Goal: Book appointment/travel/reservation

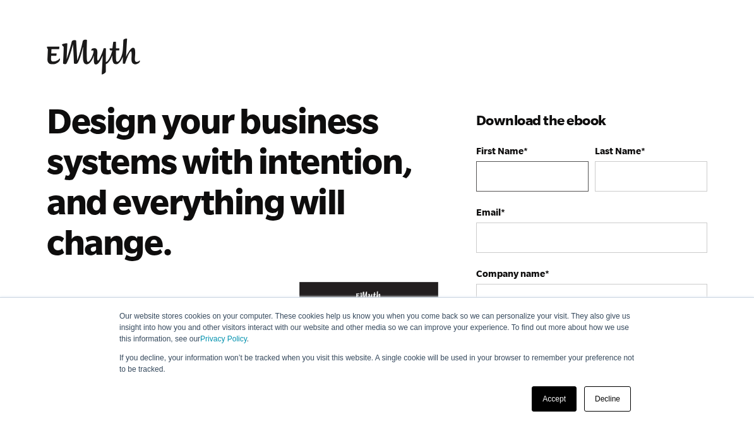
click at [507, 171] on input "First Name *" at bounding box center [532, 176] width 112 height 30
type input "[PERSON_NAME]"
type input "[PHONE_NUMBER]"
type input "[PERSON_NAME]"
type input "mail@dentonshardwoodflooring.com"
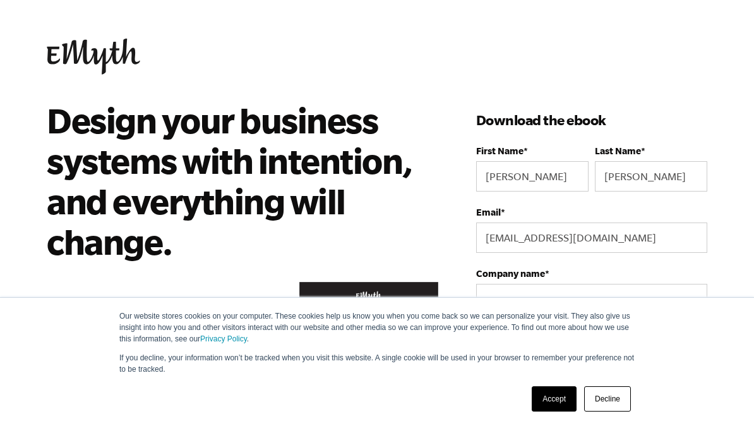
select select
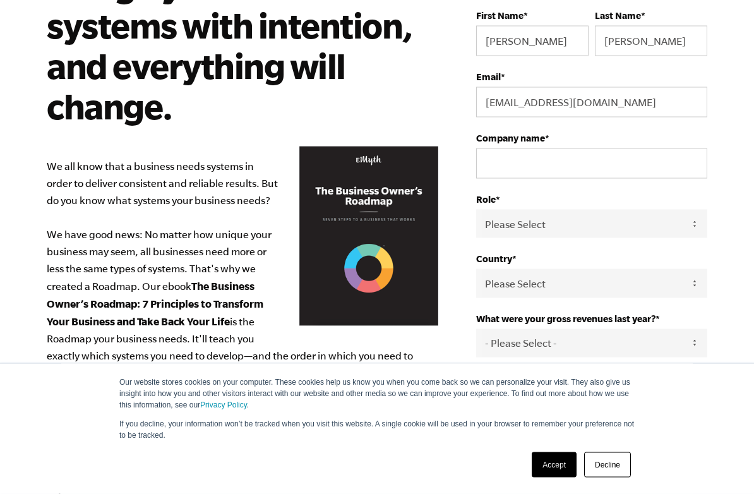
scroll to position [136, 0]
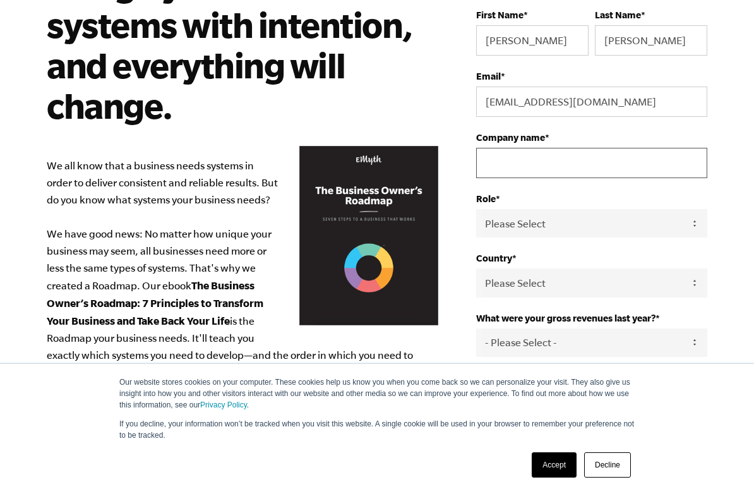
click at [529, 169] on input "Company name *" at bounding box center [591, 163] width 231 height 30
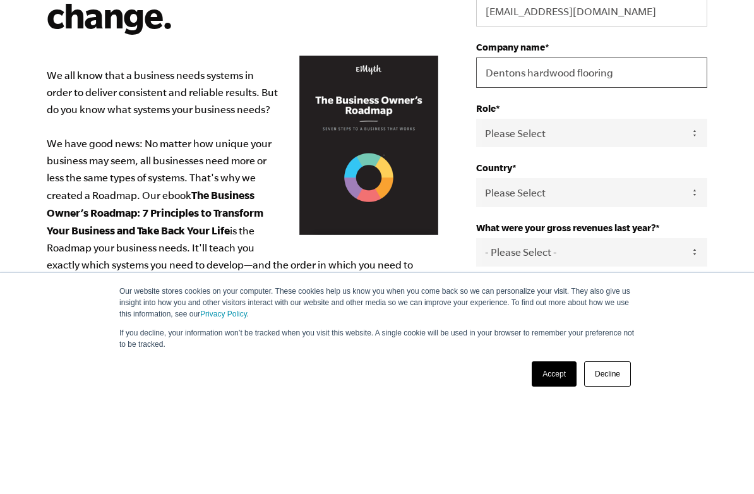
type input "Dentons hardwood flooring"
click at [569, 210] on select "Please Select Owner Partner / Co-Owner Executive Employee / Other" at bounding box center [591, 224] width 231 height 28
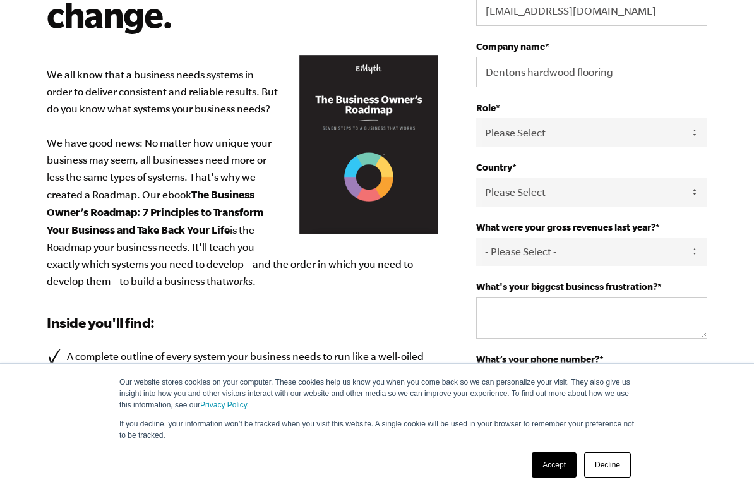
select select "Owner"
click at [574, 192] on select "Please Select United States Afghanistan Åland Islands Albania Algeria American …" at bounding box center [591, 192] width 231 height 28
select select "United States"
click at [584, 261] on select "- Please Select - 0-75K 76-150K 151-275K 276-500K 501-750K 751-1M 1-2.5M 2.5-5M…" at bounding box center [591, 252] width 231 height 28
select select "751-1M"
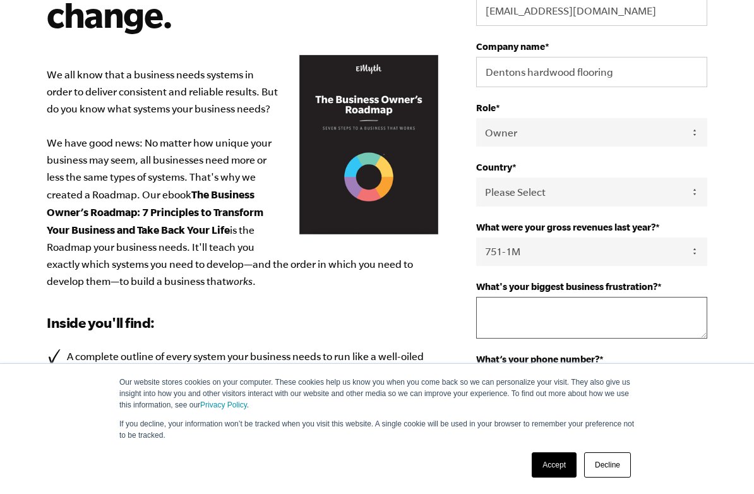
click at [536, 321] on textarea "What's your biggest business frustration? *" at bounding box center [591, 318] width 231 height 42
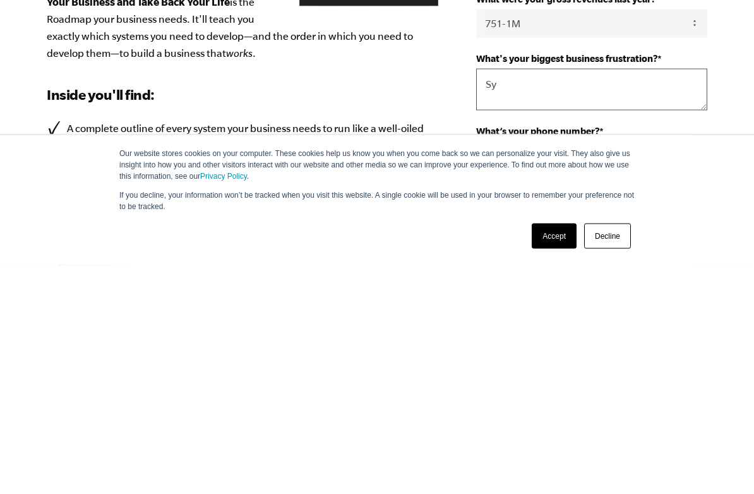
type textarea "S"
type textarea "A"
type textarea "S"
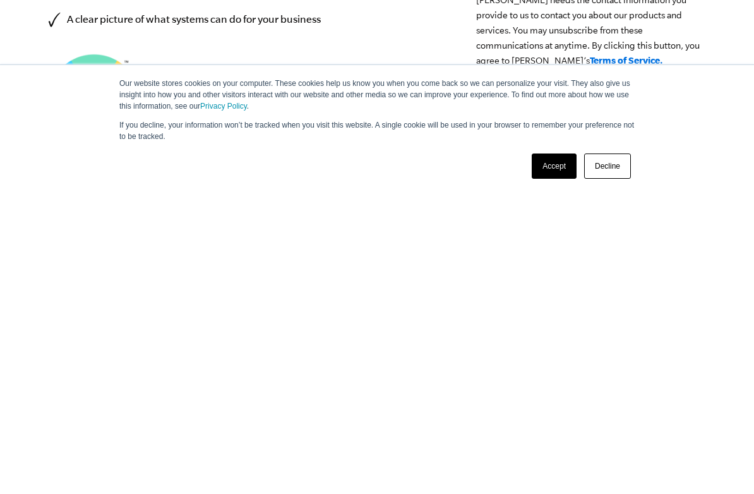
scroll to position [351, 0]
type textarea "A lot of things"
click at [555, 427] on link "Accept" at bounding box center [554, 464] width 45 height 25
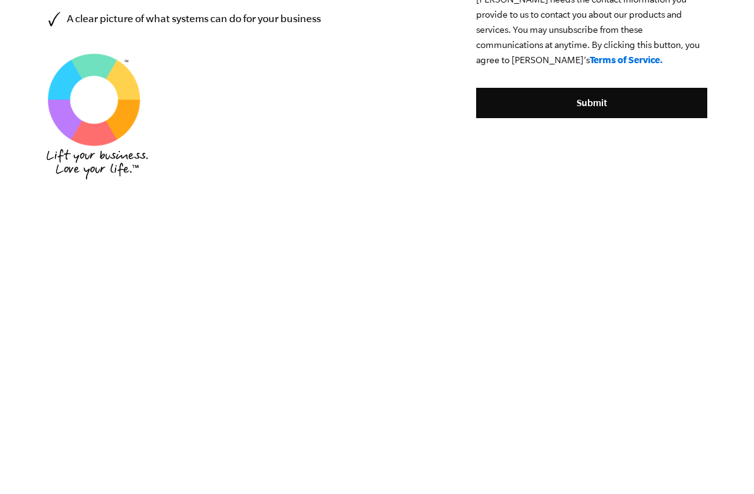
scroll to position [533, 0]
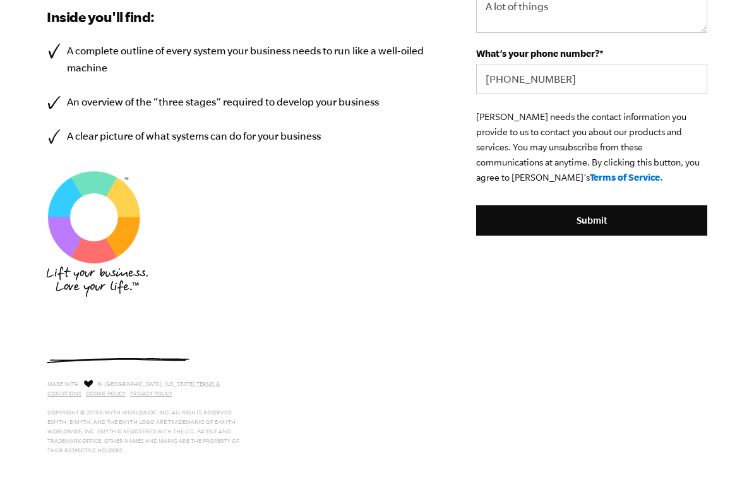
click at [602, 230] on input "Submit" at bounding box center [591, 220] width 231 height 30
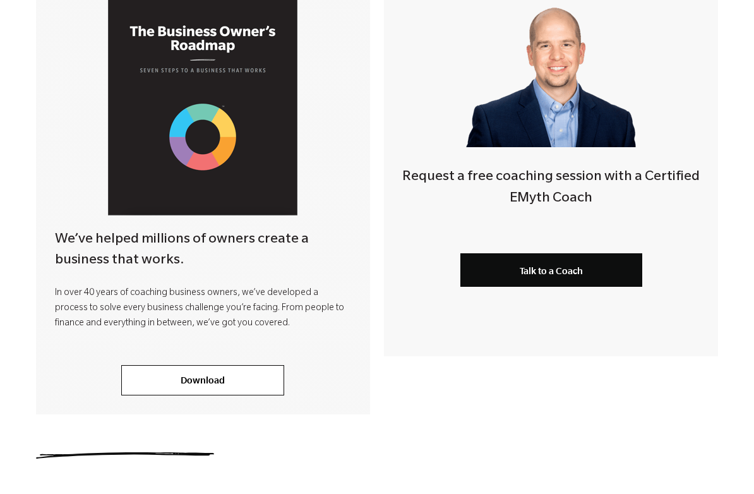
scroll to position [341, 0]
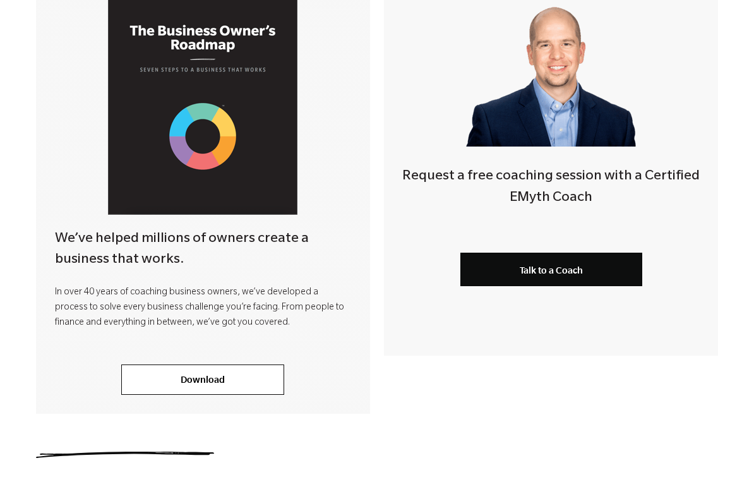
click at [559, 270] on span "Talk to a Coach" at bounding box center [551, 270] width 63 height 11
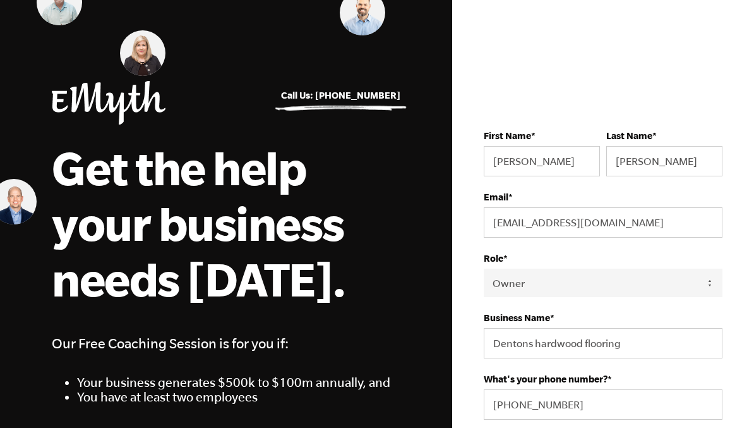
select select "Owner"
select select "751-1M"
select select "United States"
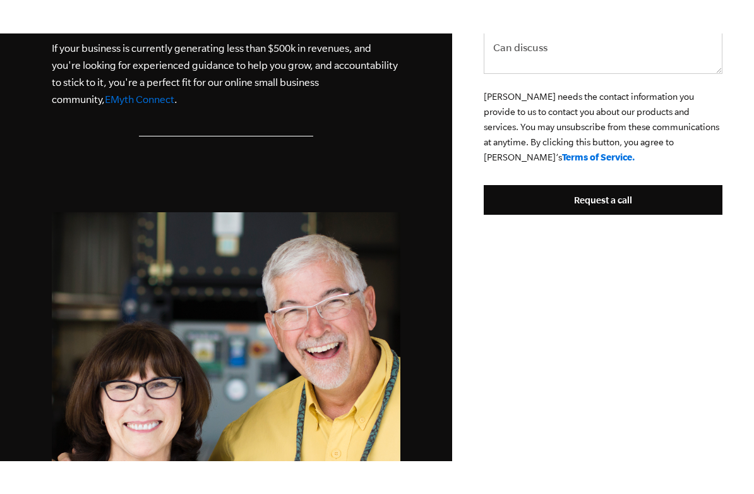
scroll to position [584, 0]
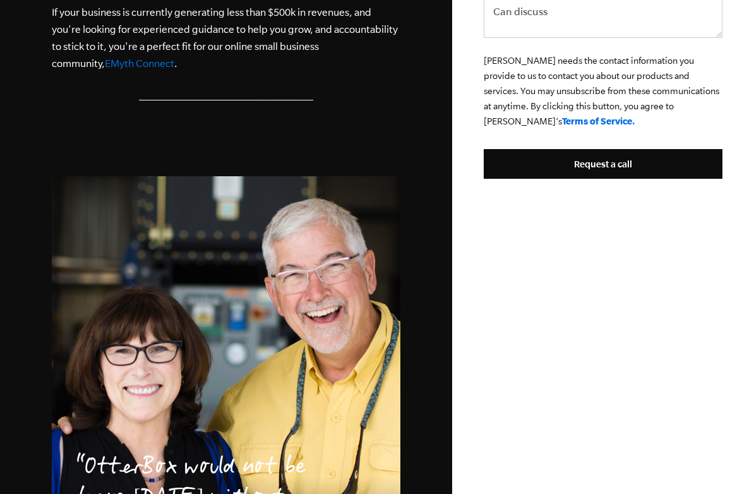
click at [608, 176] on input "Request a call" at bounding box center [603, 164] width 239 height 30
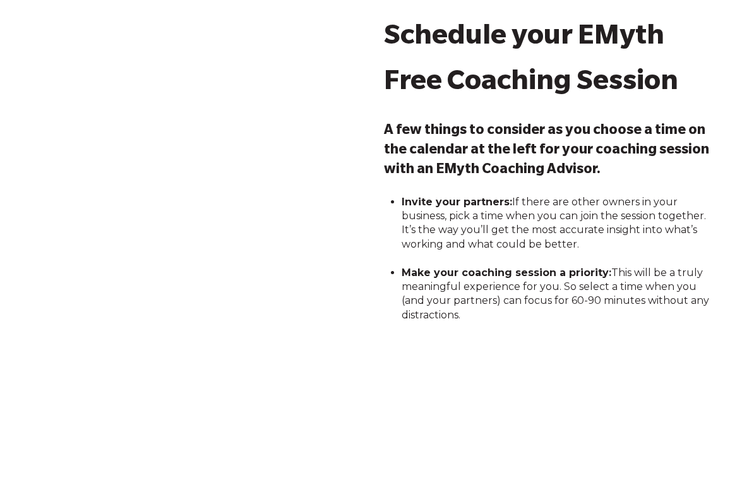
scroll to position [69, 0]
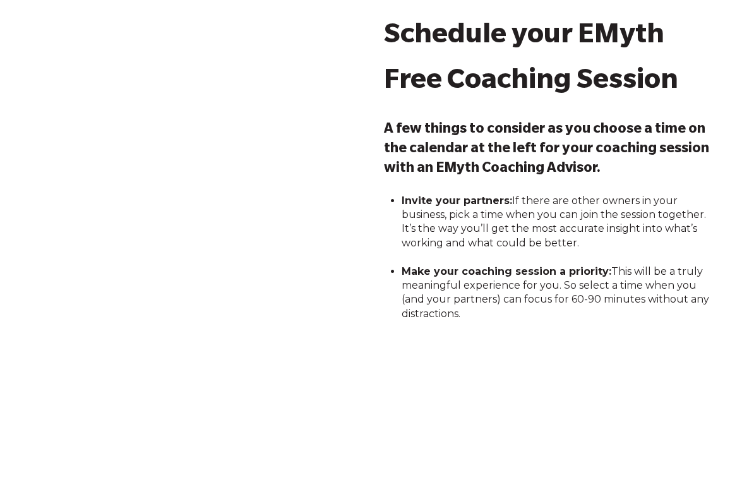
click at [443, 384] on div "Schedule your EMyth Free Coaching Session A few things to consider as you choos…" at bounding box center [551, 239] width 334 height 446
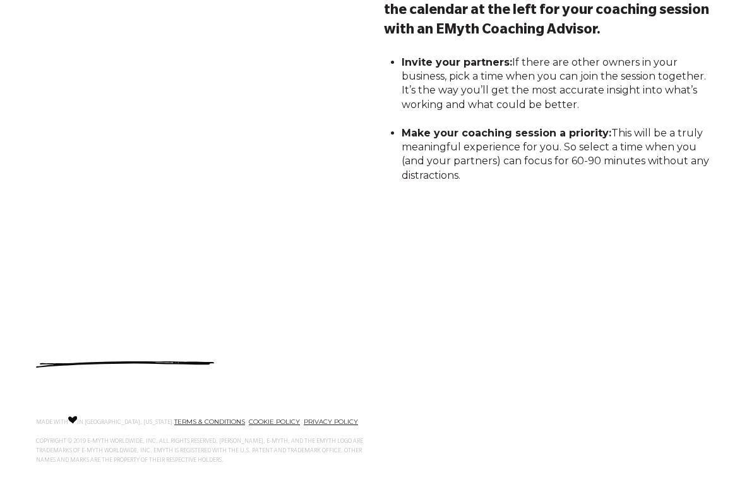
scroll to position [209, 0]
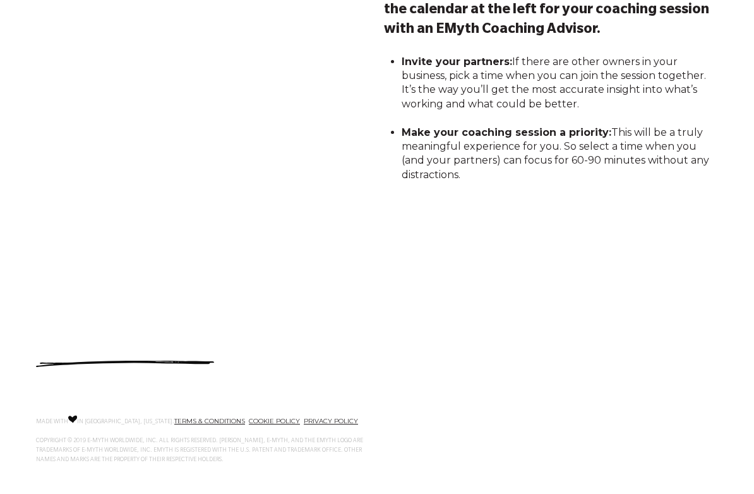
click at [400, 216] on div "Schedule your EMyth Free Coaching Session A few things to consider as you choos…" at bounding box center [551, 99] width 334 height 446
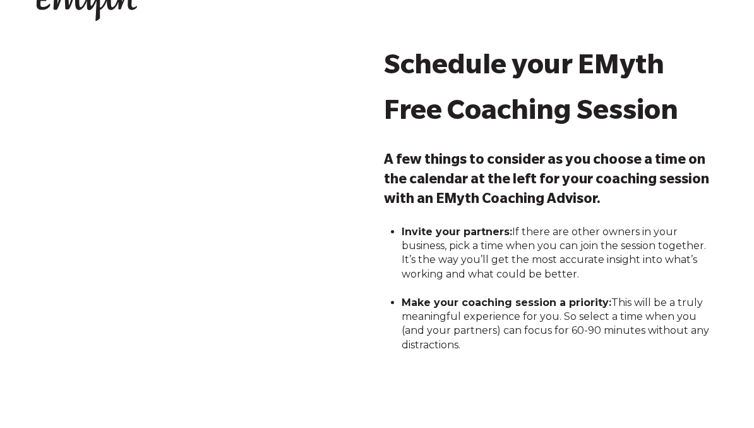
scroll to position [0, 0]
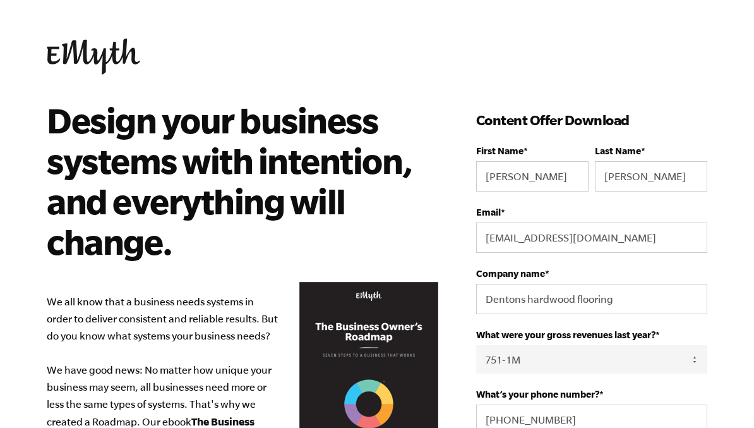
select select "751-1M"
click at [370, 344] on p "We all know that a business needs systems in order to deliver consistent and re…" at bounding box center [243, 405] width 392 height 224
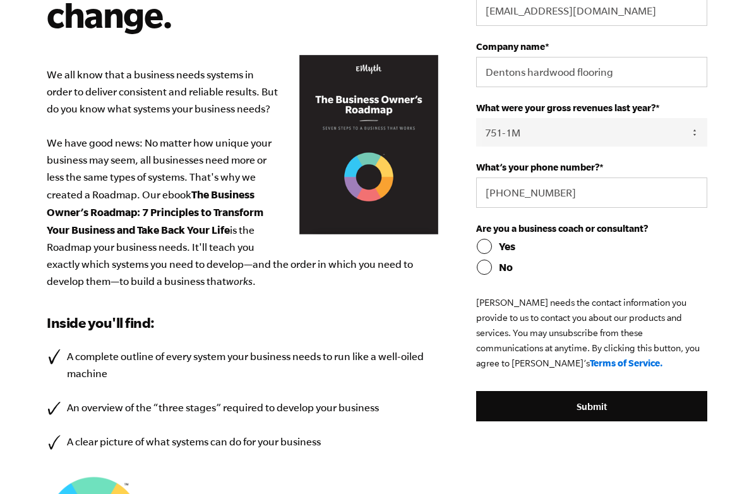
scroll to position [234, 0]
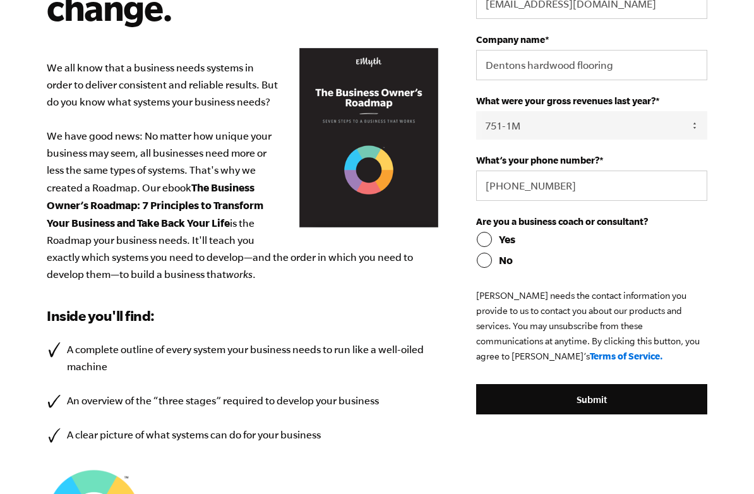
click at [354, 136] on p "We all know that a business needs systems in order to deliver consistent and re…" at bounding box center [243, 171] width 392 height 224
click at [376, 189] on p "We all know that a business needs systems in order to deliver consistent and re…" at bounding box center [243, 171] width 392 height 224
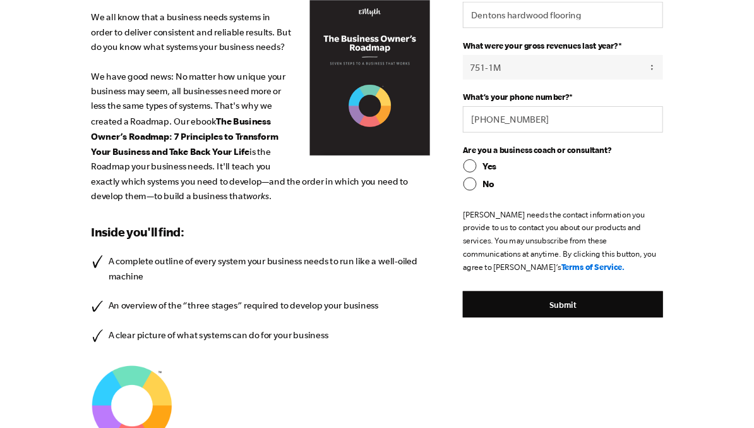
scroll to position [282, 0]
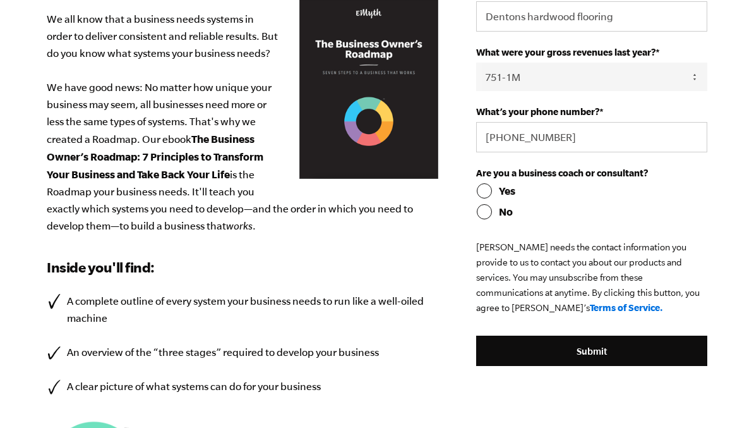
click at [358, 85] on p "We all know that a business needs systems in order to deliver consistent and re…" at bounding box center [243, 123] width 392 height 224
